Goal: Information Seeking & Learning: Learn about a topic

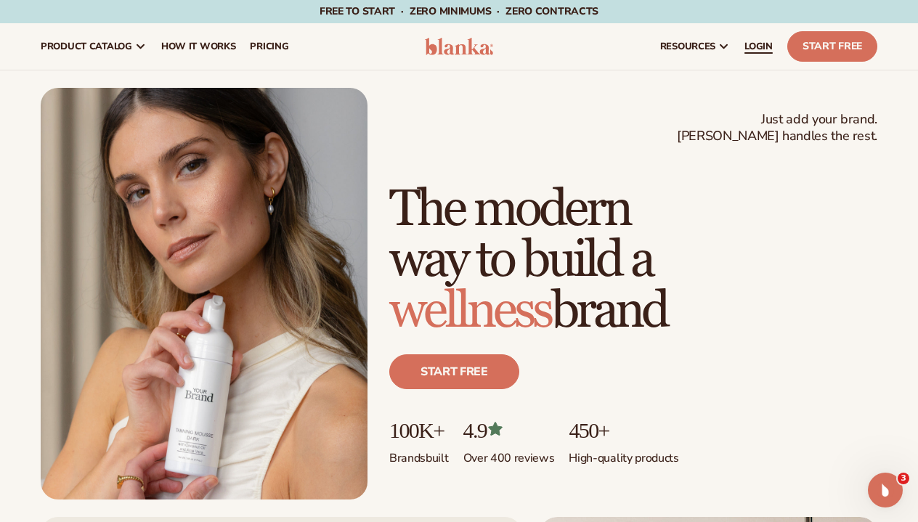
click at [749, 51] on span "LOGIN" at bounding box center [759, 47] width 28 height 12
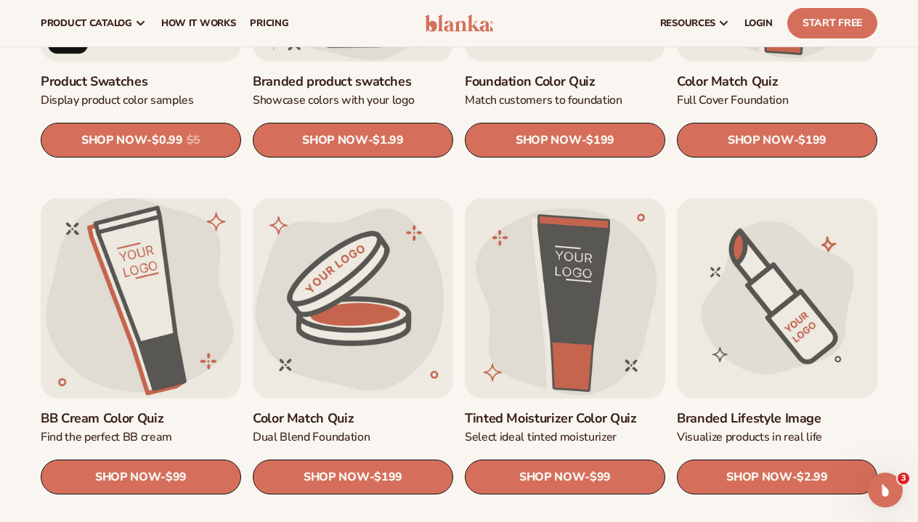
scroll to position [977, 0]
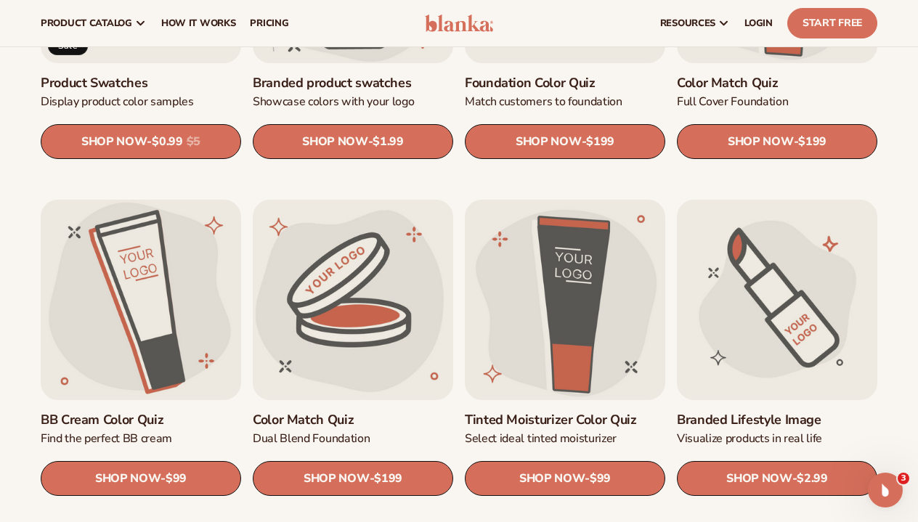
click at [822, 412] on link "Branded Lifestyle Image" at bounding box center [777, 420] width 201 height 17
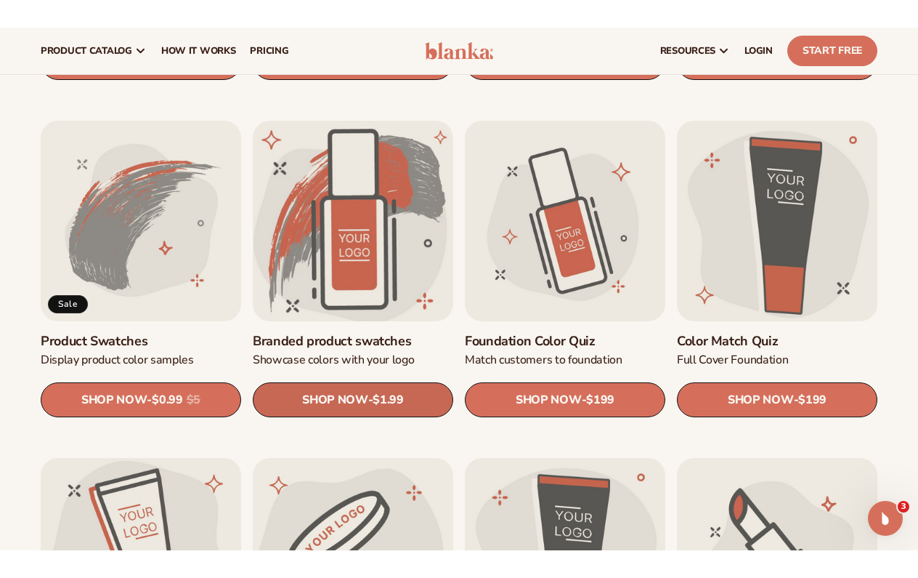
scroll to position [744, 0]
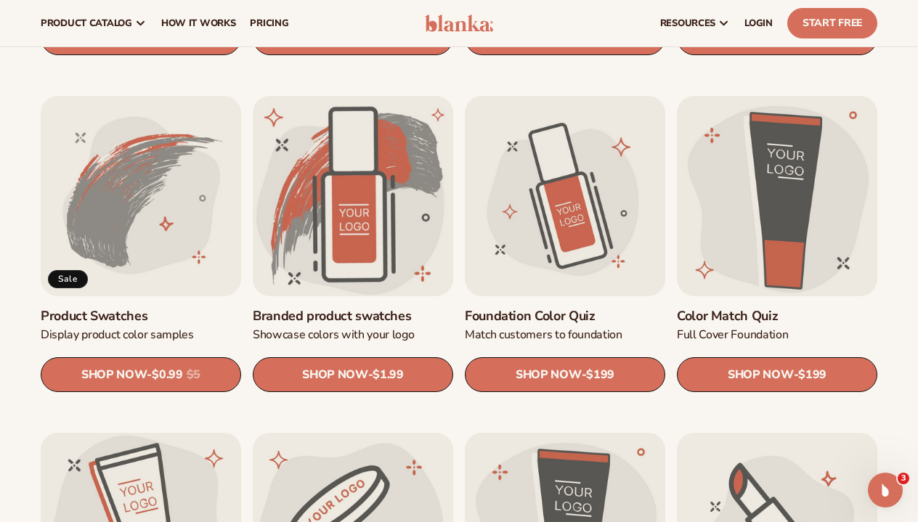
click at [130, 308] on link "Product Swatches" at bounding box center [141, 316] width 201 height 17
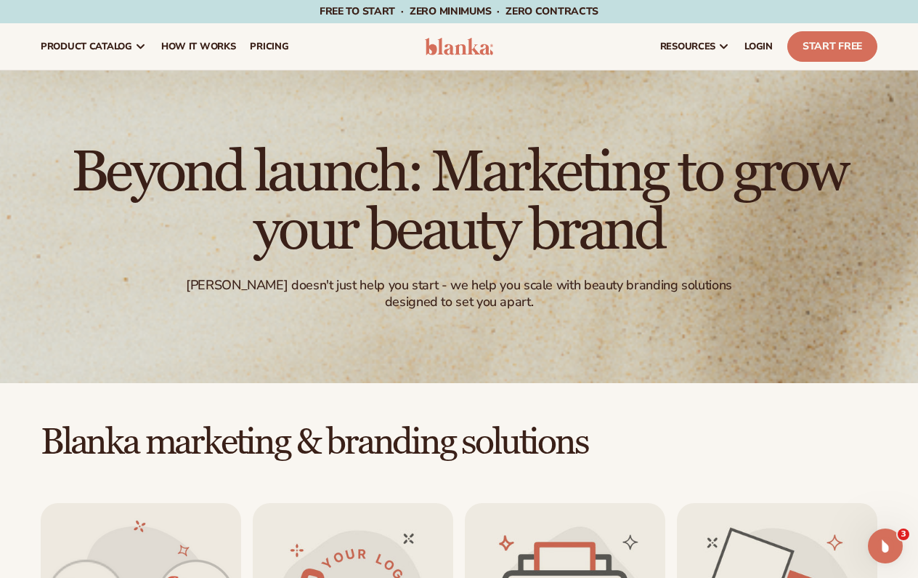
scroll to position [0, 0]
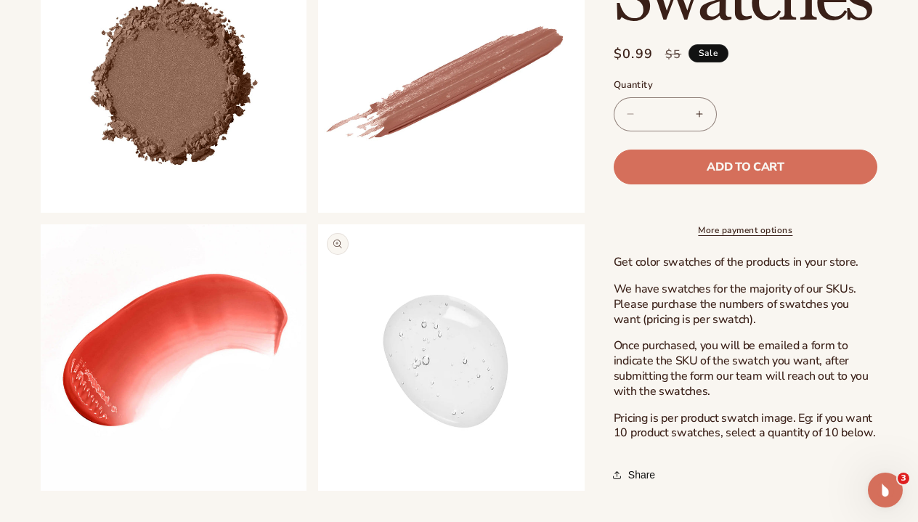
scroll to position [576, 0]
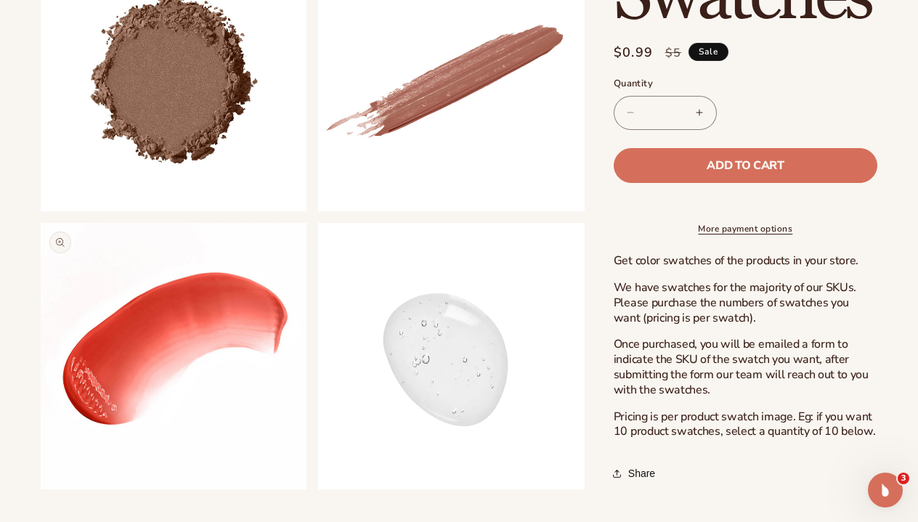
click at [41, 490] on button "Open media 4 in modal" at bounding box center [41, 490] width 0 height 0
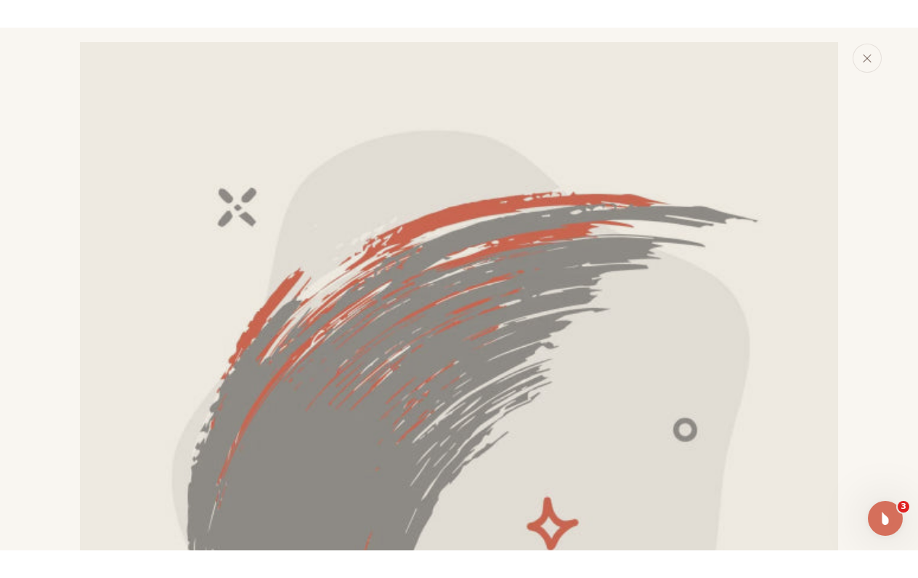
scroll to position [0, 0]
